Goal: Task Accomplishment & Management: Manage account settings

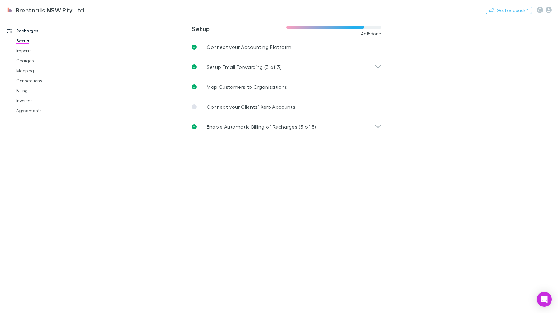
click at [27, 103] on link "Invoices" at bounding box center [47, 101] width 75 height 10
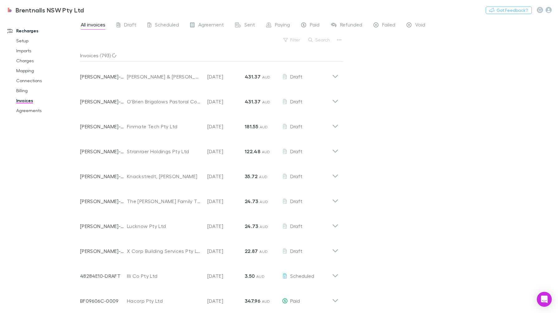
click at [339, 75] on div "Invoice Number [PERSON_NAME]-0200 Customer [PERSON_NAME] & Co ([PERSON_NAME] & …" at bounding box center [209, 74] width 268 height 25
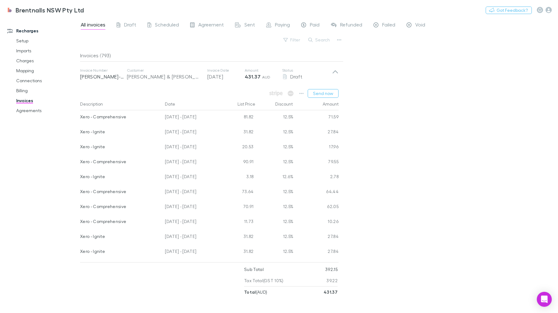
click at [339, 75] on div "Invoice Number [PERSON_NAME]-0200 Customer [PERSON_NAME] & Co ([PERSON_NAME] & …" at bounding box center [209, 74] width 268 height 25
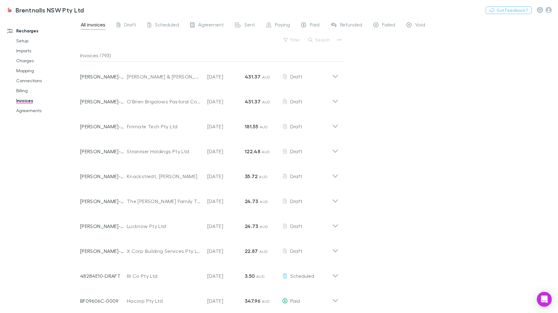
click at [211, 24] on span "Agreement" at bounding box center [211, 26] width 26 height 8
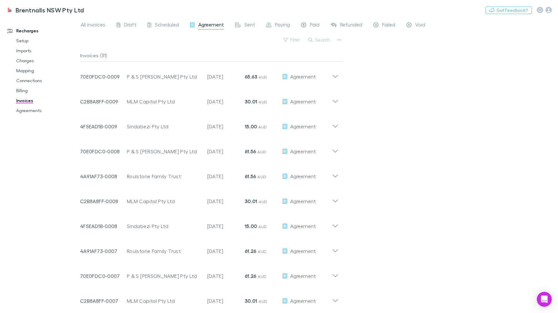
click at [249, 21] on link "Sent" at bounding box center [244, 26] width 21 height 10
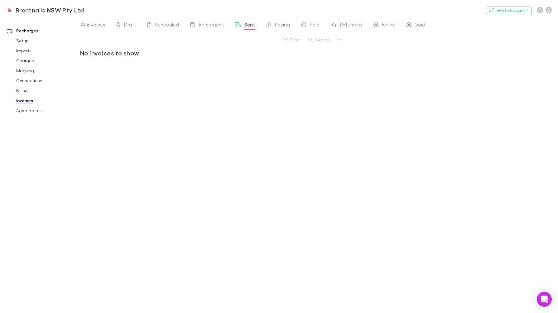
click at [91, 24] on span "All invoices" at bounding box center [93, 26] width 25 height 8
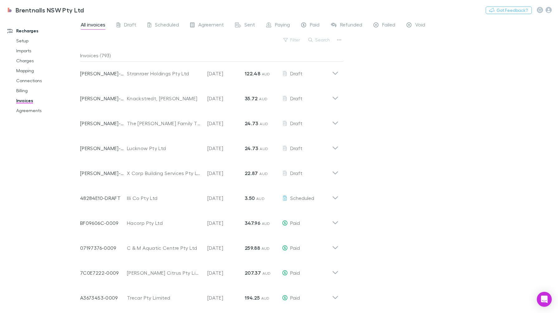
scroll to position [156, 0]
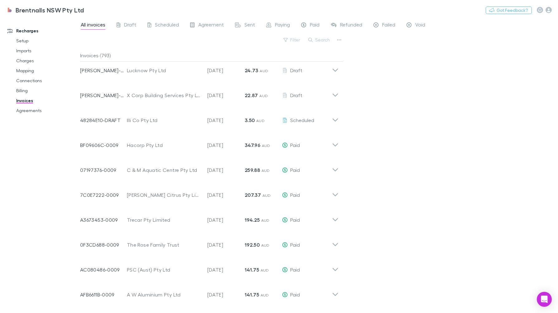
click at [330, 218] on div "Paid" at bounding box center [307, 219] width 50 height 7
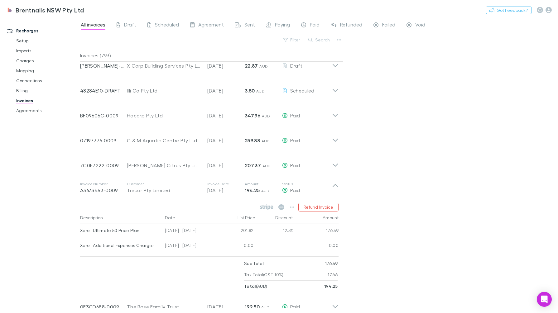
scroll to position [195, 0]
